Goal: Navigation & Orientation: Find specific page/section

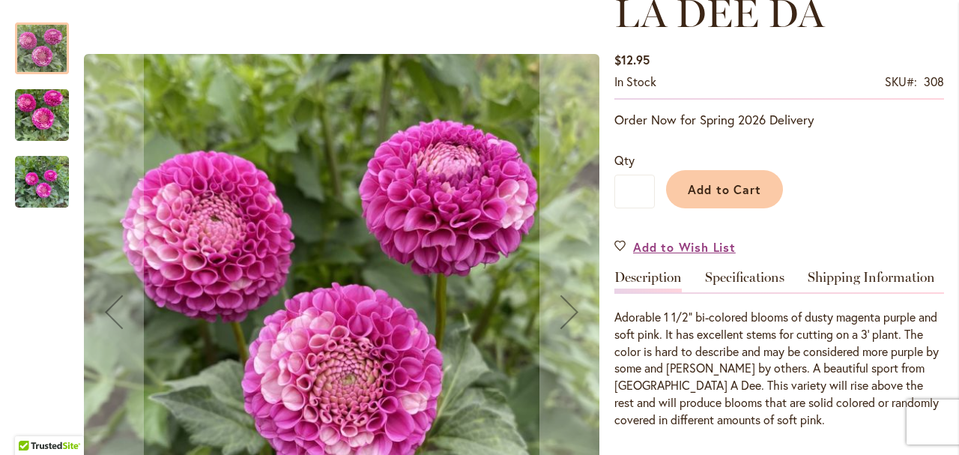
scroll to position [249, 0]
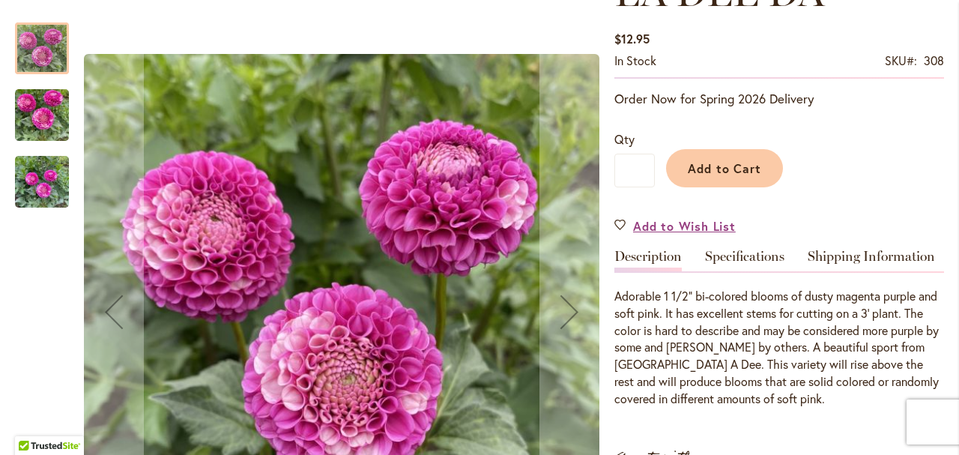
click at [35, 115] on img "LA DEE DA" at bounding box center [42, 115] width 54 height 72
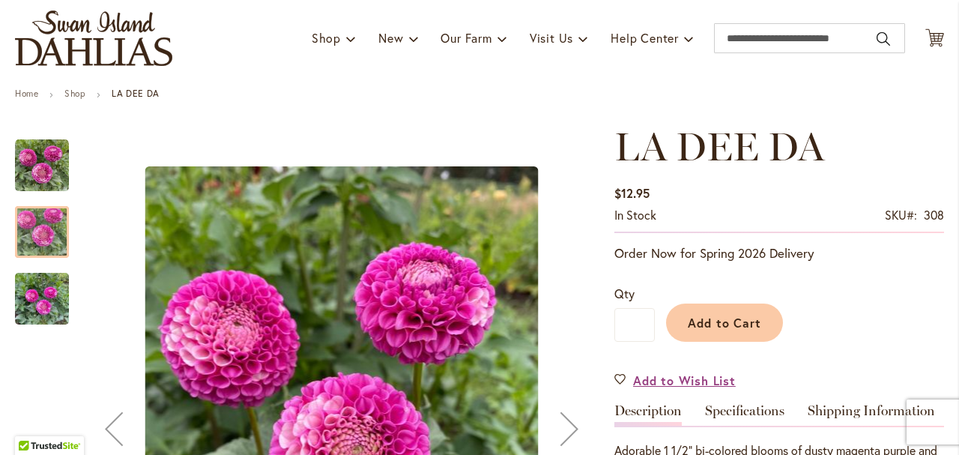
scroll to position [0, 0]
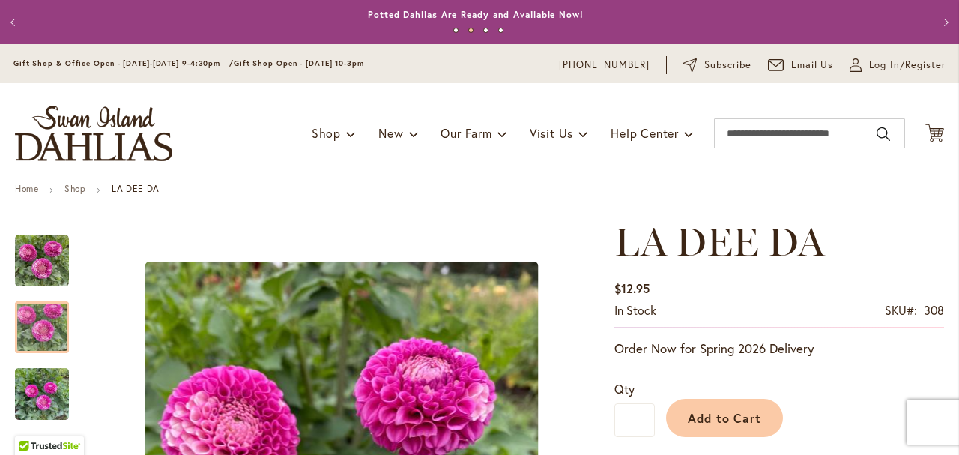
click at [78, 191] on link "Shop" at bounding box center [74, 188] width 21 height 11
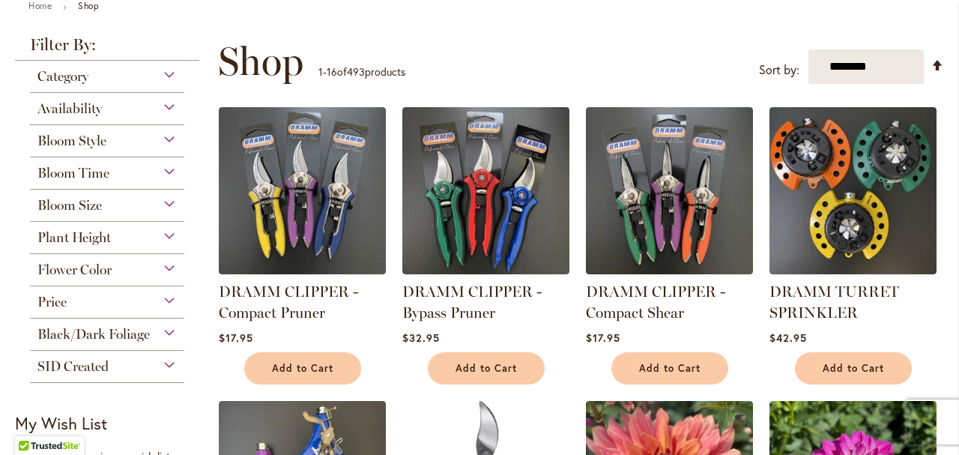
scroll to position [100, 0]
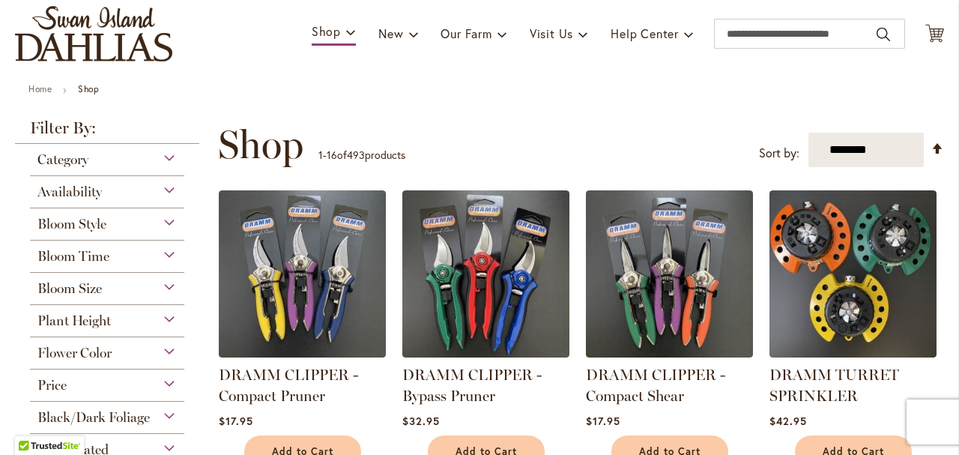
click at [173, 221] on div "Bloom Style" at bounding box center [107, 220] width 154 height 24
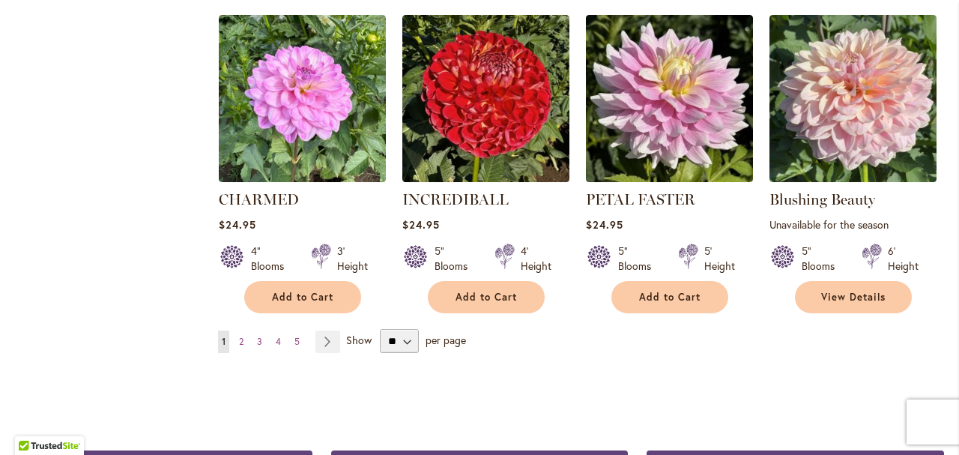
scroll to position [1206, 0]
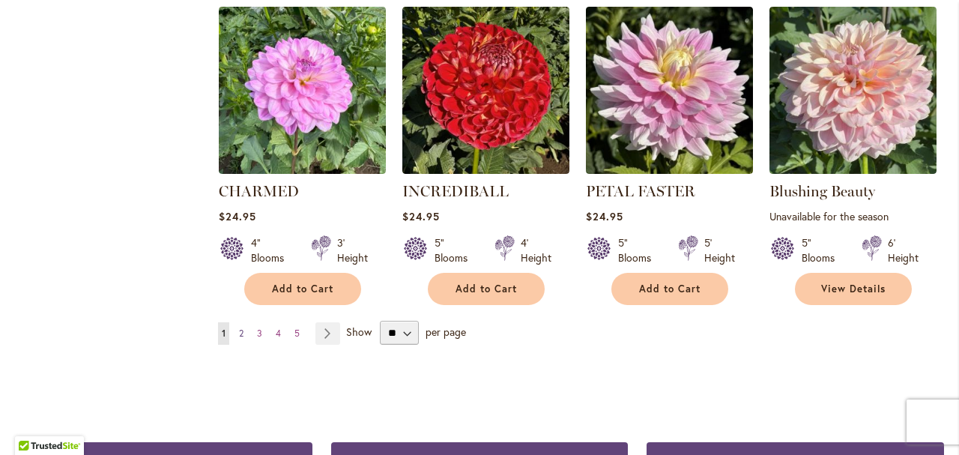
click at [239, 330] on span "2" at bounding box center [241, 332] width 4 height 11
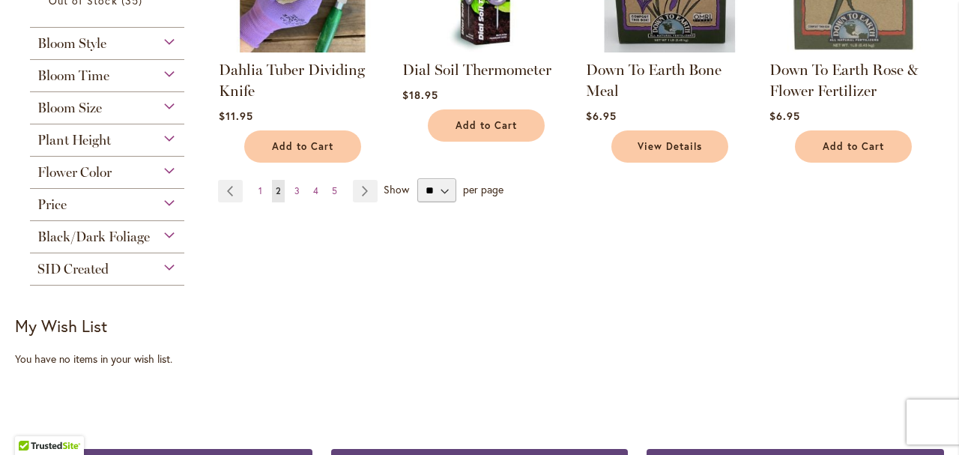
scroll to position [1348, 0]
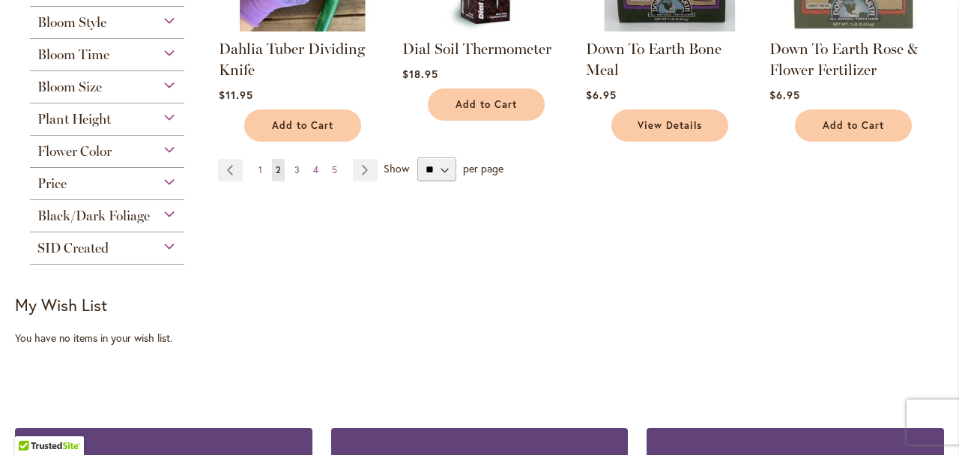
click at [291, 168] on link "Page 3" at bounding box center [297, 170] width 13 height 22
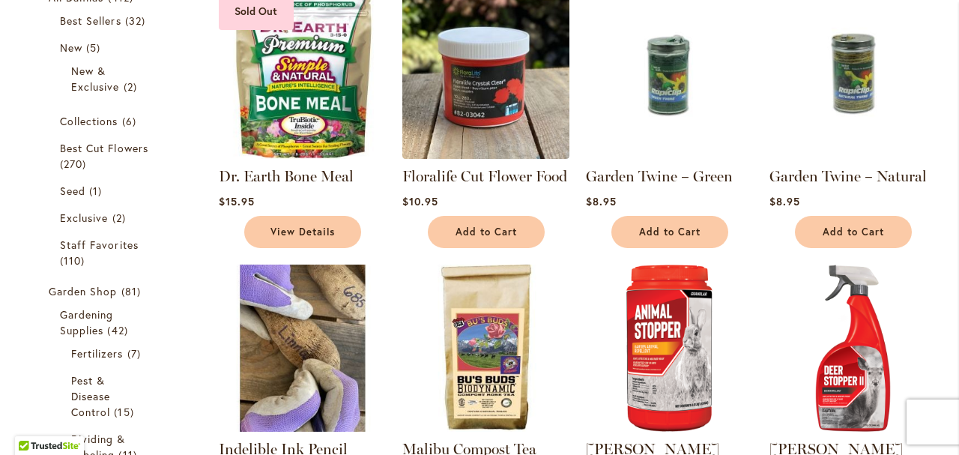
scroll to position [300, 0]
